Goal: Information Seeking & Learning: Learn about a topic

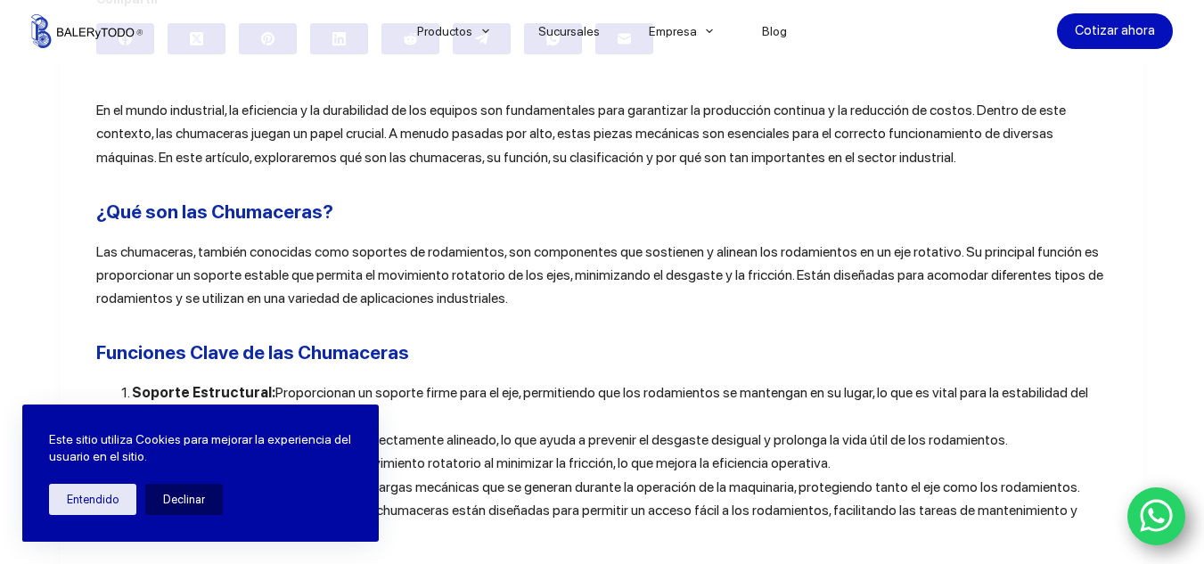
scroll to position [594, 0]
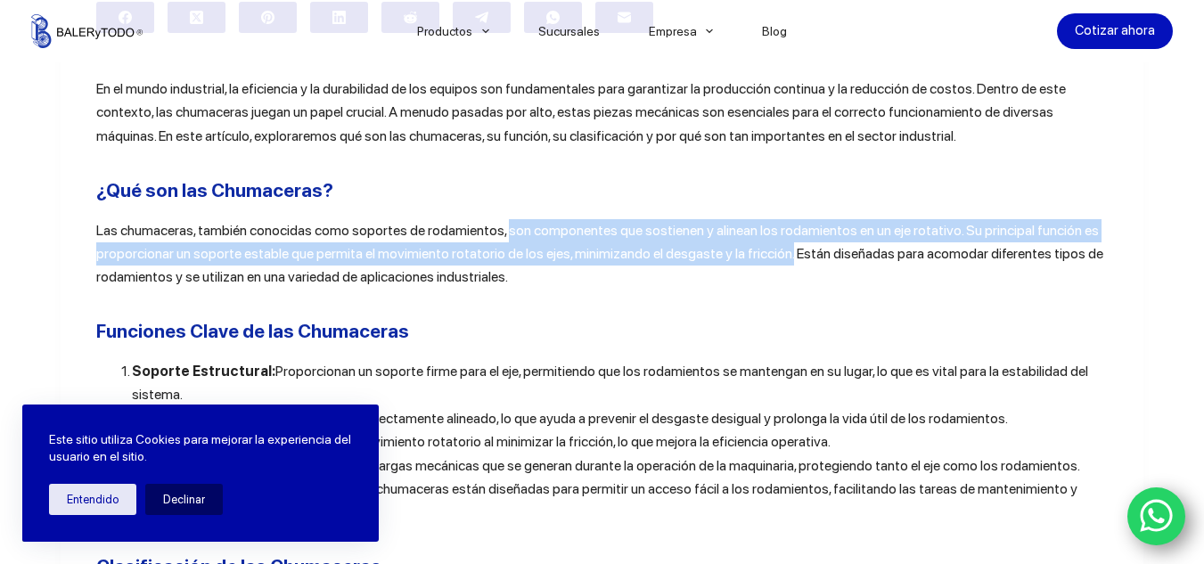
drag, startPoint x: 497, startPoint y: 228, endPoint x: 779, endPoint y: 250, distance: 282.5
click at [779, 250] on p "Las chumaceras, también conocidas como soportes de rodamientos, son componentes…" at bounding box center [602, 254] width 1012 height 70
copy p "son componentes que sostienen y alinean los rodamientos en un eje rotativo. Su …"
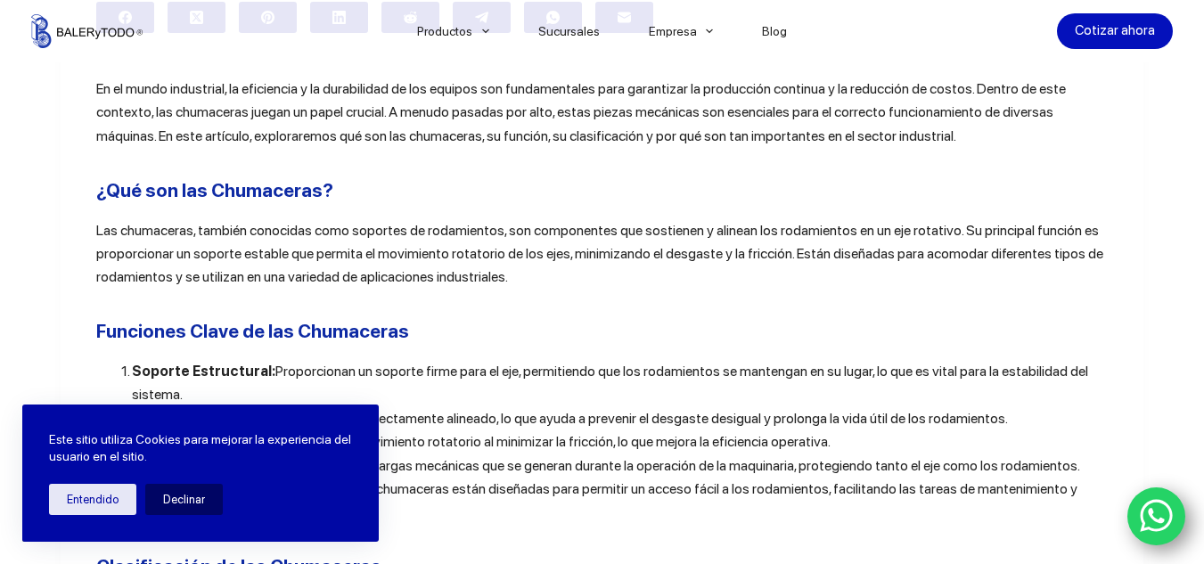
click at [414, 458] on li "Absorción de Cargas: Distribuyen las cargas mecánicas que se generan durante la…" at bounding box center [620, 465] width 977 height 23
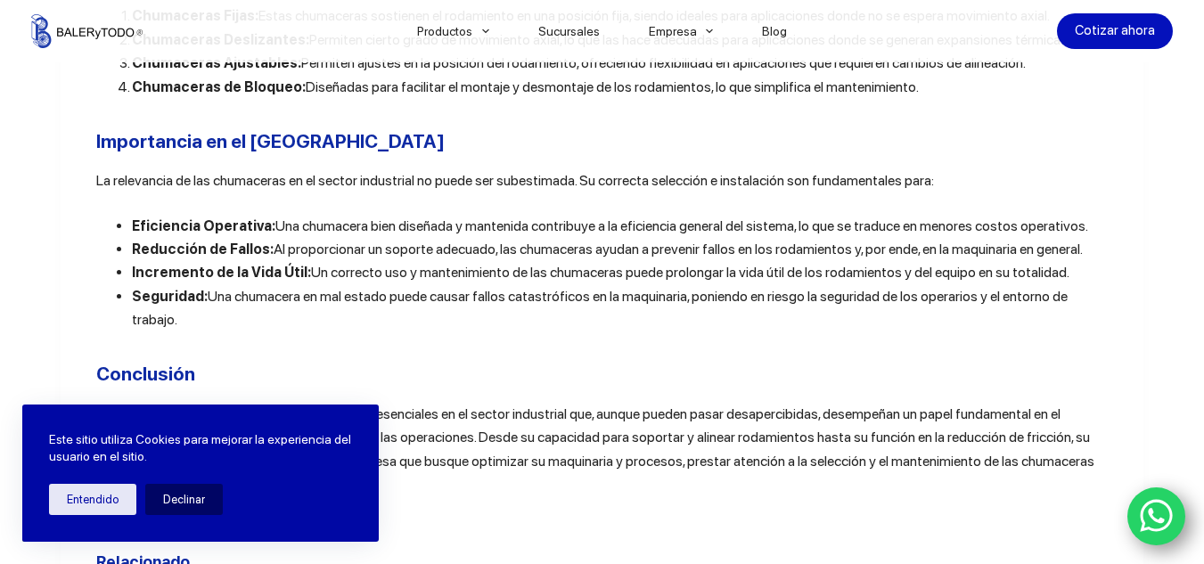
scroll to position [1228, 0]
drag, startPoint x: 122, startPoint y: 225, endPoint x: 1110, endPoint y: 301, distance: 991.3
click at [1109, 301] on ul "Eficiencia Operativa: Una chumacera bien diseñada y mantenida contribuye a la e…" at bounding box center [602, 275] width 1012 height 118
copy ul "Eficiencia Operativa: Una chumacera bien diseñada y mantenida contribuye a la e…"
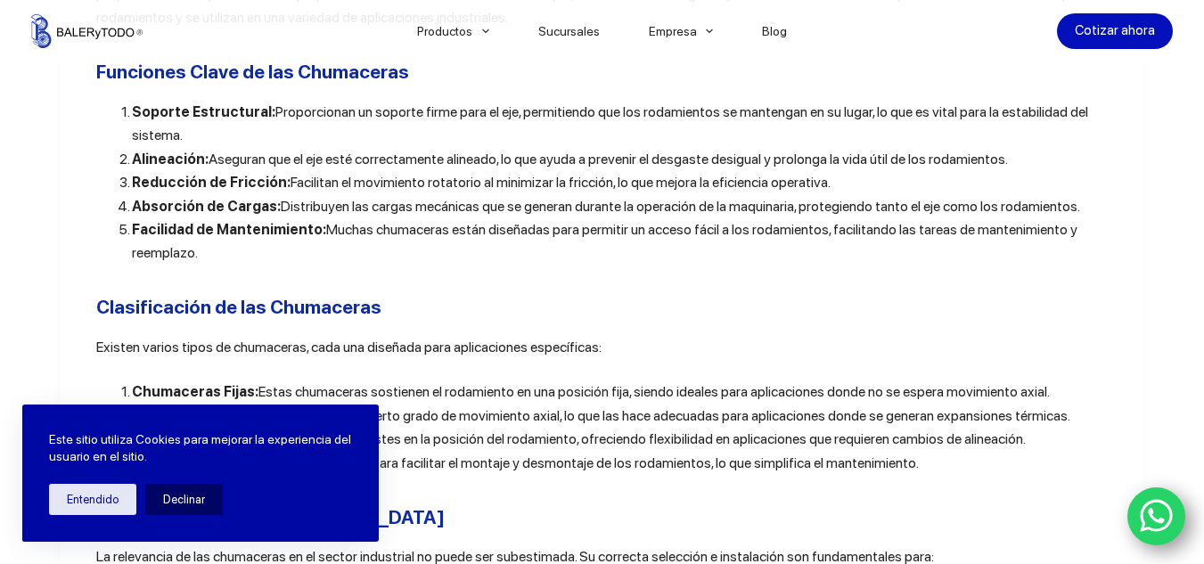
scroll to position [852, 0]
drag, startPoint x: 91, startPoint y: 70, endPoint x: 333, endPoint y: 244, distance: 298.3
click at [333, 244] on div "En el mundo industrial, la eficiencia y la durabilidad de los equipos son funda…" at bounding box center [602, 525] width 1012 height 1413
copy div "Funciones Clave de las Chumaceras Soporte Estructural: Proporcionan un soporte …"
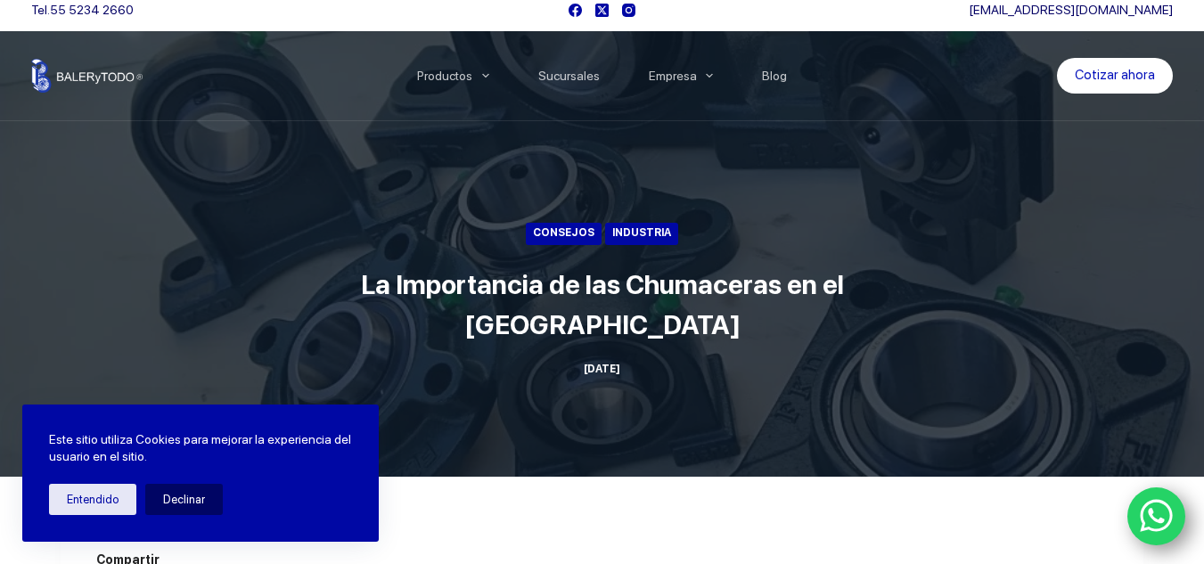
scroll to position [0, 0]
